Goal: Information Seeking & Learning: Learn about a topic

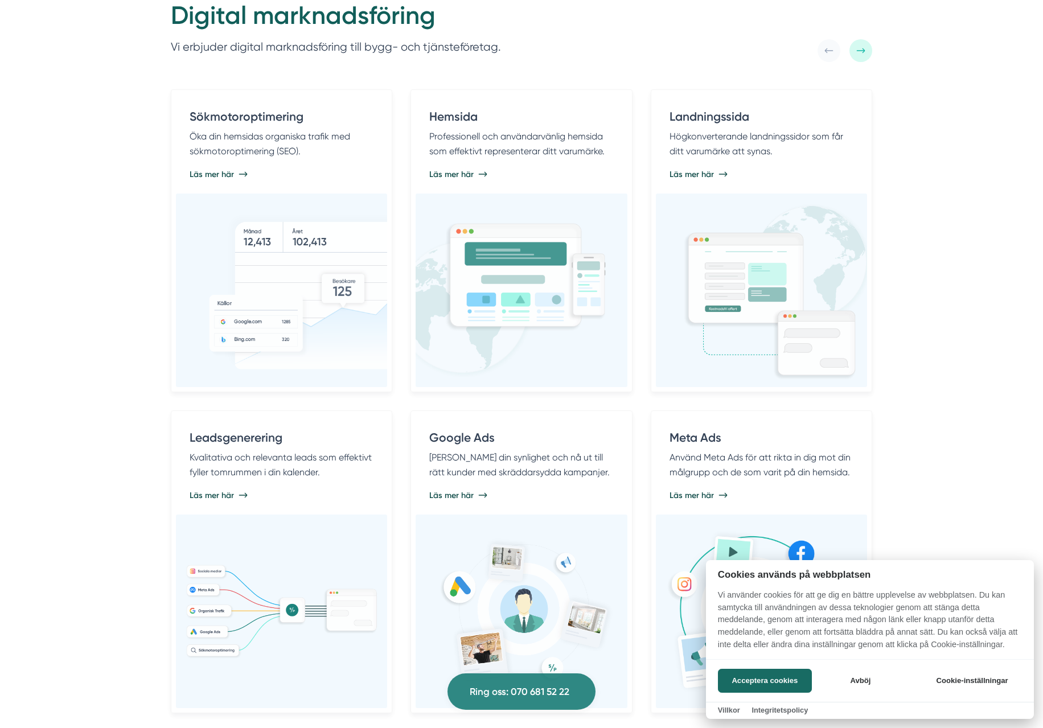
scroll to position [636, 0]
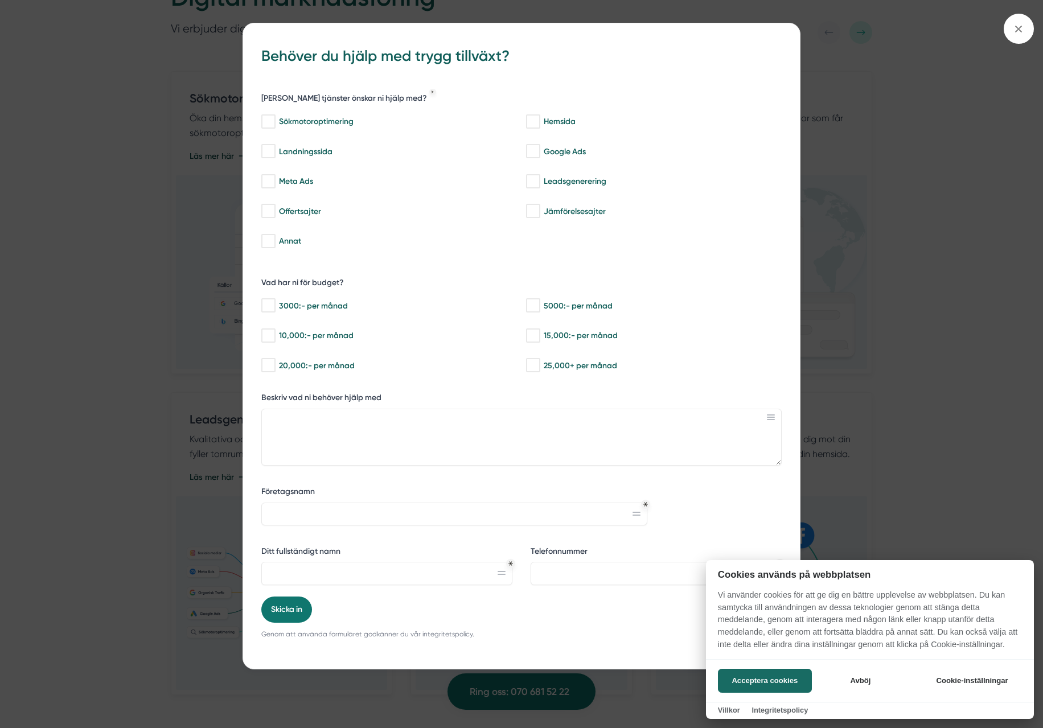
click at [1018, 31] on div at bounding box center [521, 364] width 1043 height 728
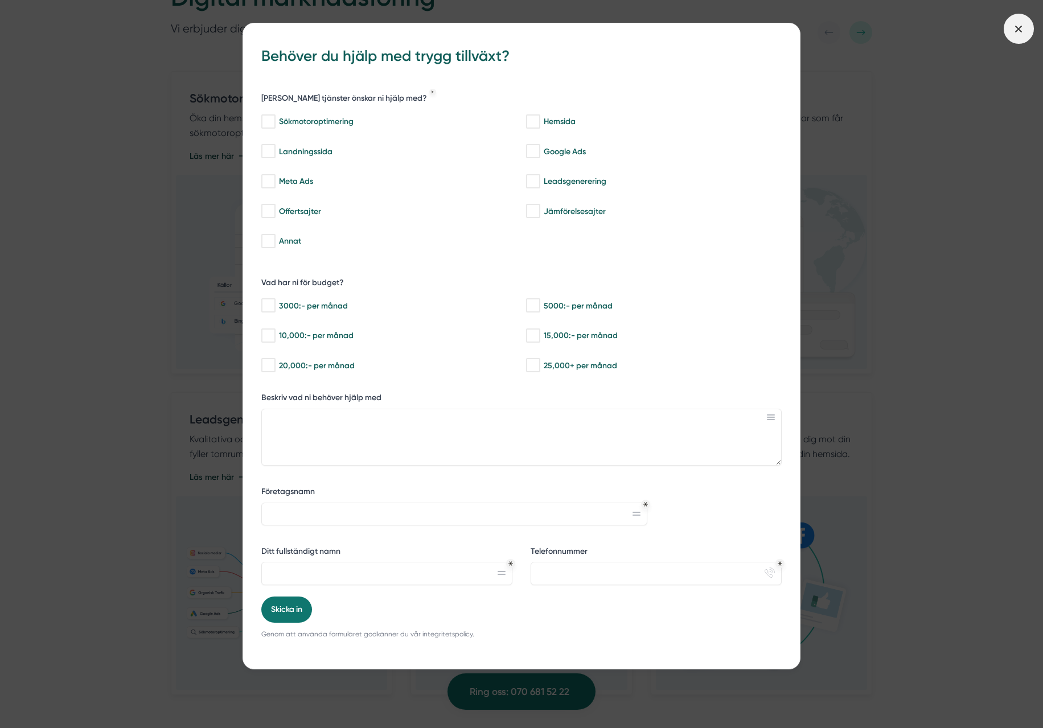
click at [1021, 32] on icon at bounding box center [1018, 29] width 13 height 13
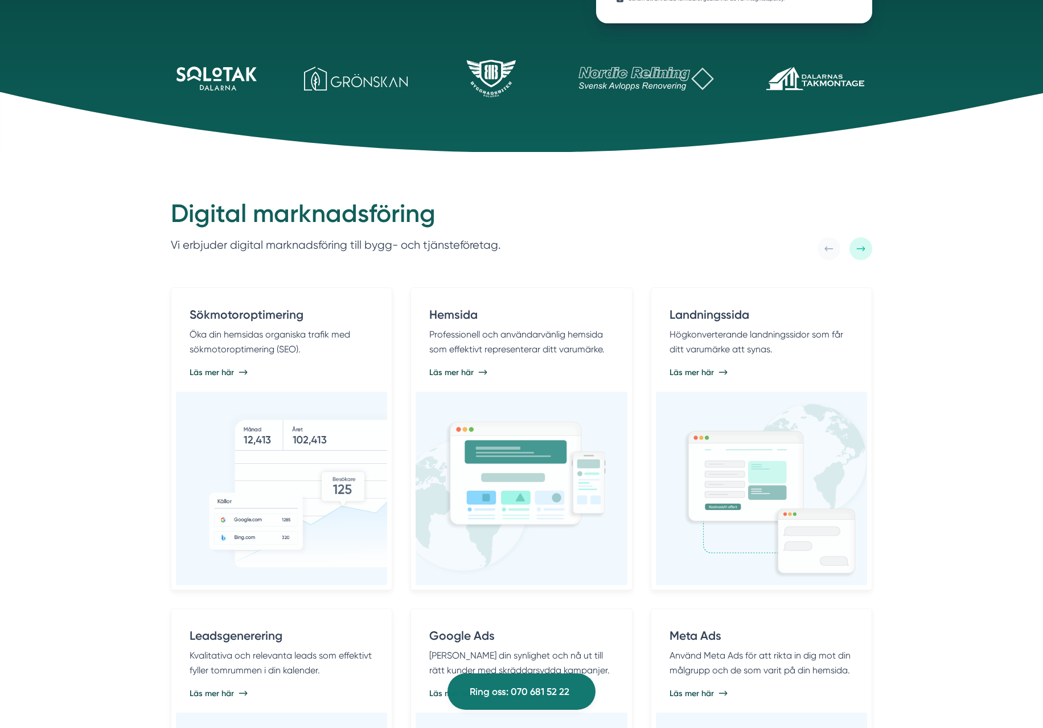
scroll to position [0, 0]
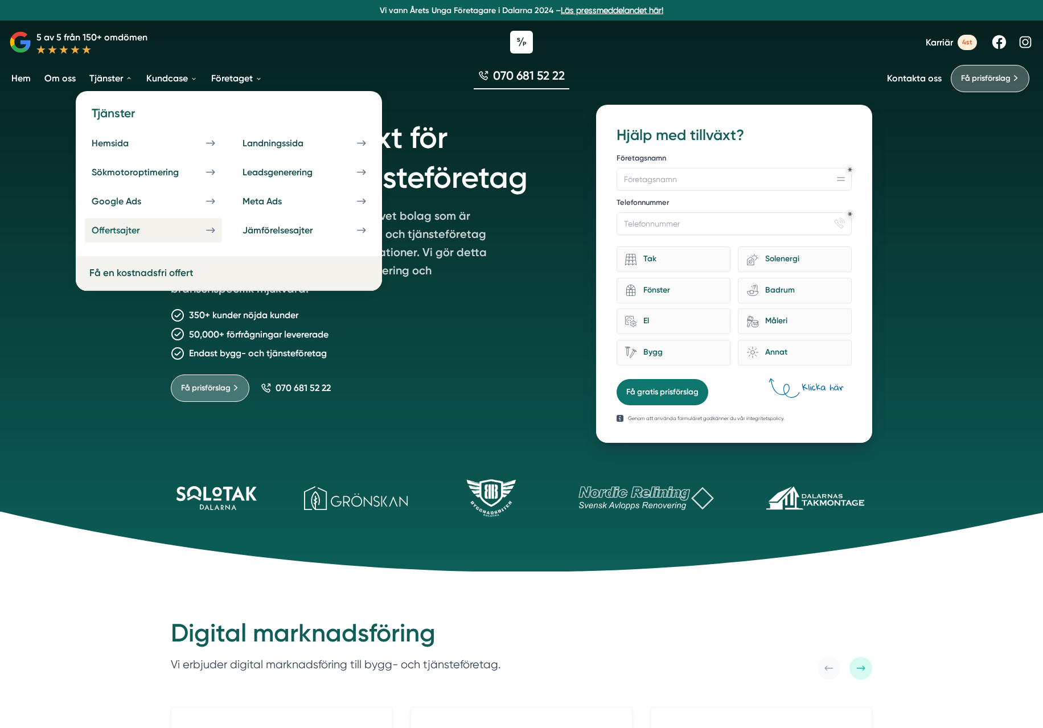
click at [125, 230] on div "Offertsajter" at bounding box center [129, 230] width 75 height 11
click at [285, 173] on div "Leadsgenerering" at bounding box center [290, 172] width 97 height 11
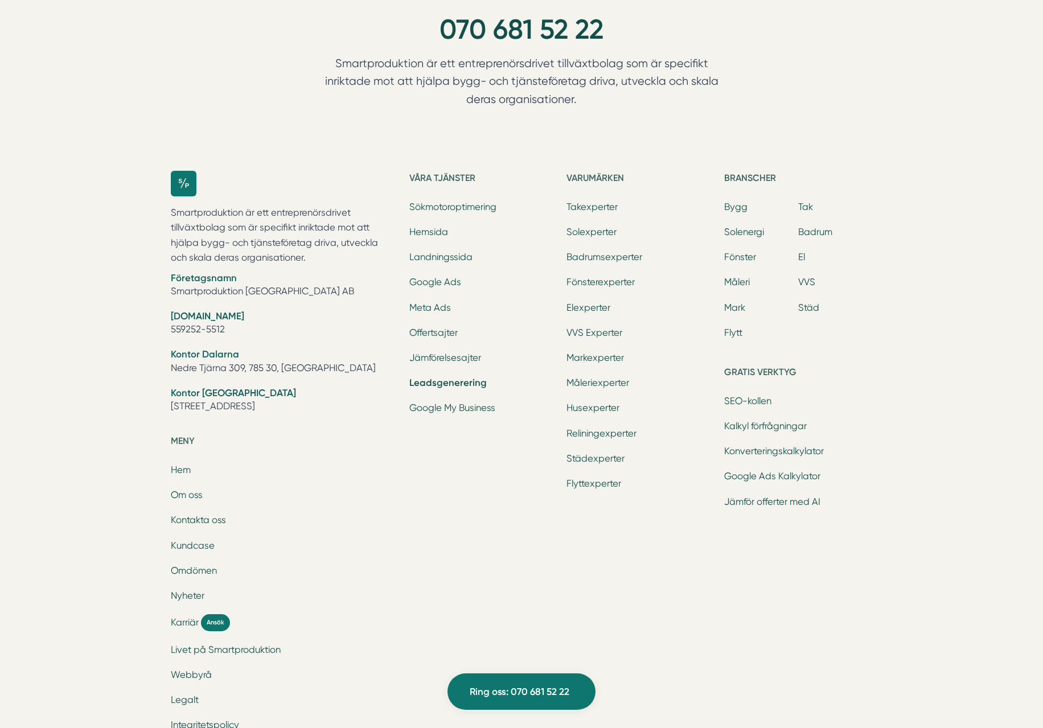
scroll to position [4958, 0]
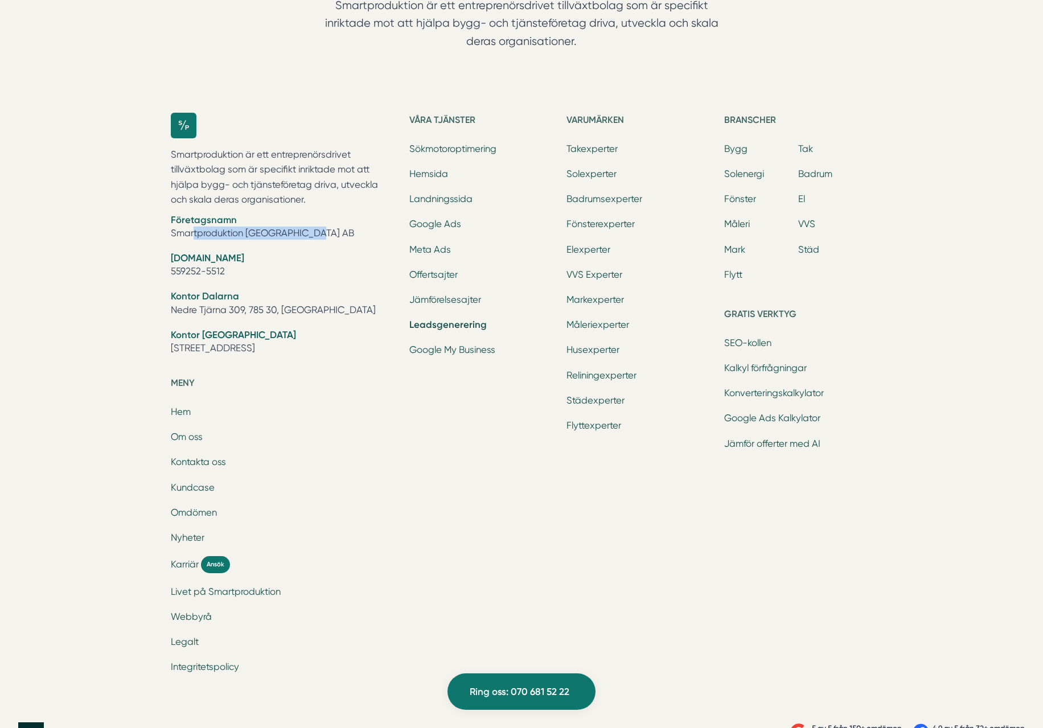
drag, startPoint x: 171, startPoint y: 196, endPoint x: 291, endPoint y: 194, distance: 119.5
click at [292, 213] on li "Företagsnamn Smartproduktion [GEOGRAPHIC_DATA] AB" at bounding box center [283, 227] width 225 height 29
copy li "Smartproduktion [GEOGRAPHIC_DATA] AB"
